Goal: Go to known website: Access a specific website the user already knows

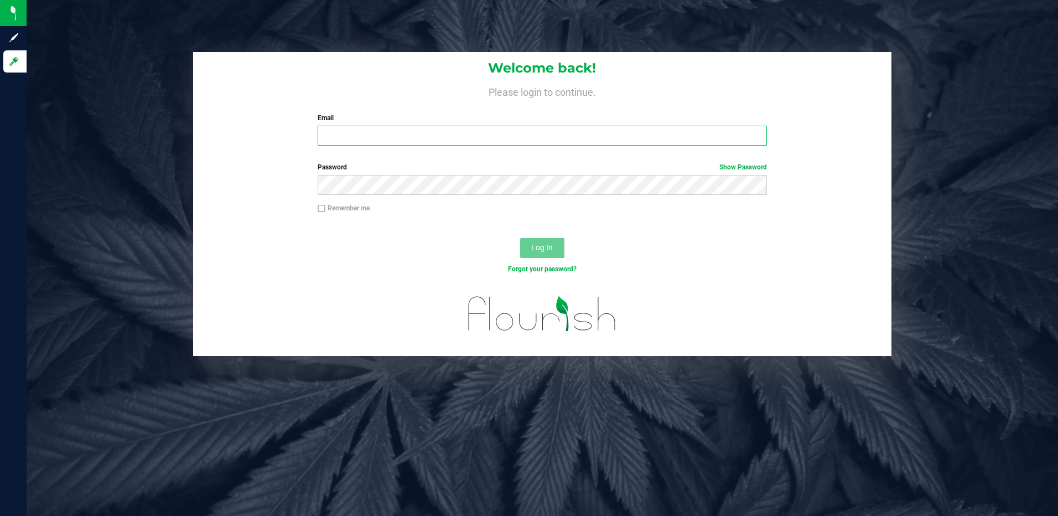
click at [469, 140] on input "Email" at bounding box center [542, 136] width 449 height 20
type input "jahdavis@liveparallel.com"
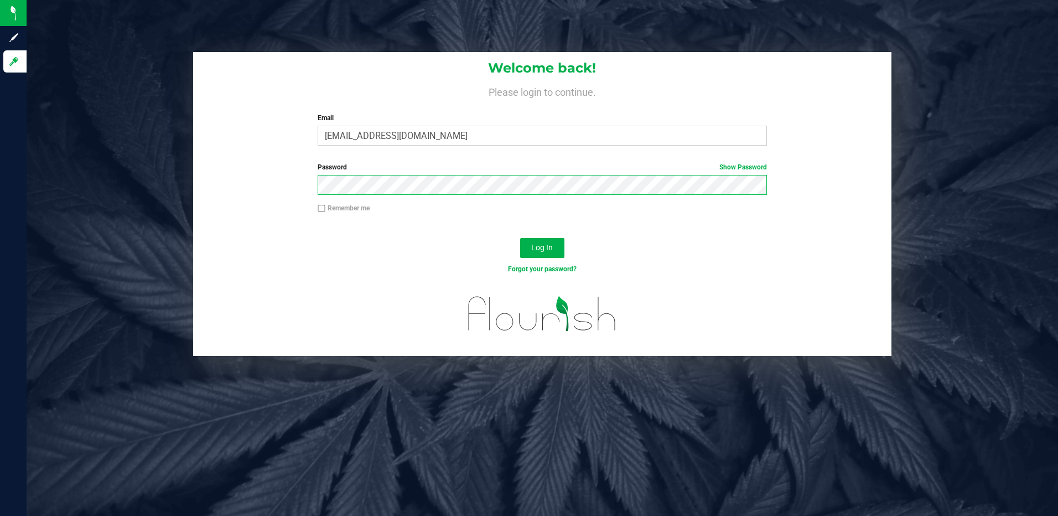
click at [520, 238] on button "Log In" at bounding box center [542, 248] width 44 height 20
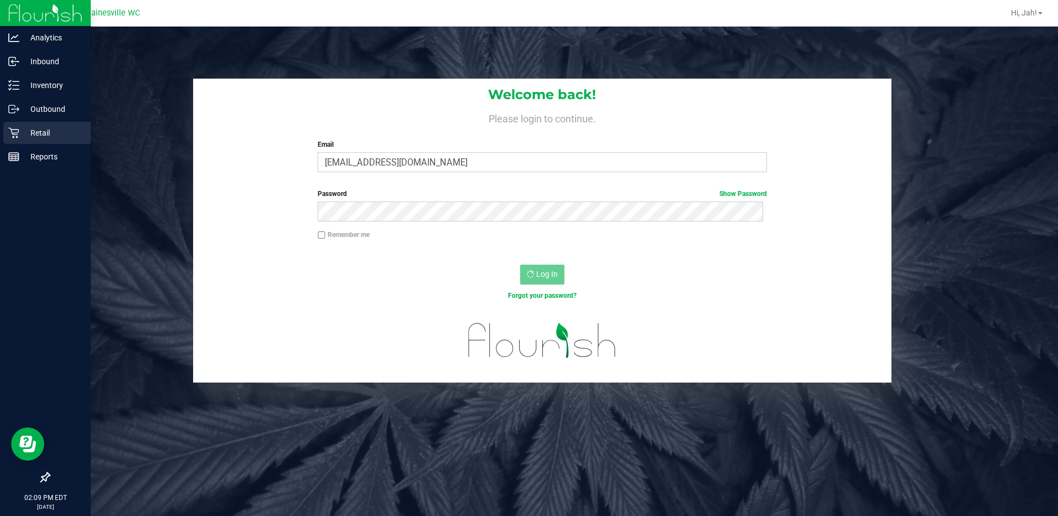
click at [45, 123] on div "Retail" at bounding box center [46, 133] width 87 height 22
